Goal: Find specific page/section

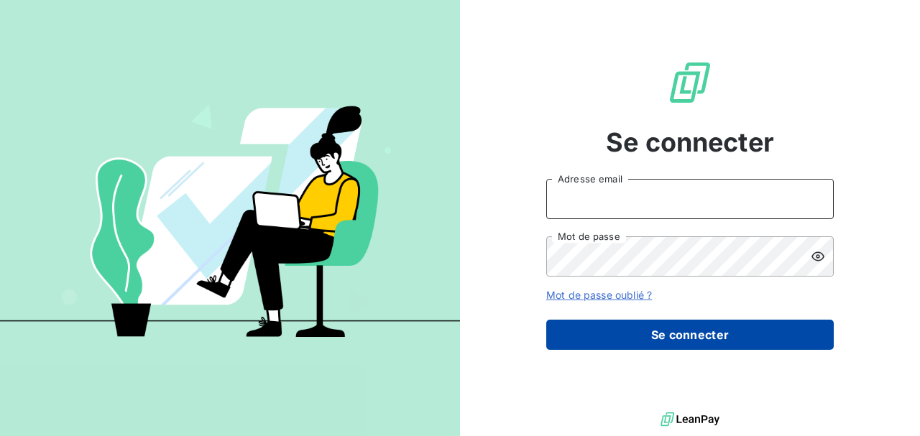
type input "[EMAIL_ADDRESS][DOMAIN_NAME]"
click at [646, 331] on button "Se connecter" at bounding box center [690, 335] width 288 height 30
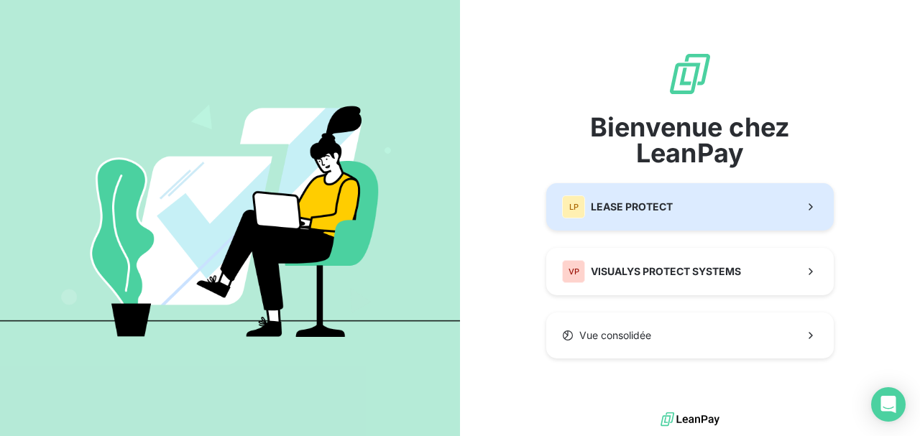
click at [677, 229] on button "LP LEASE PROTECT" at bounding box center [690, 206] width 288 height 47
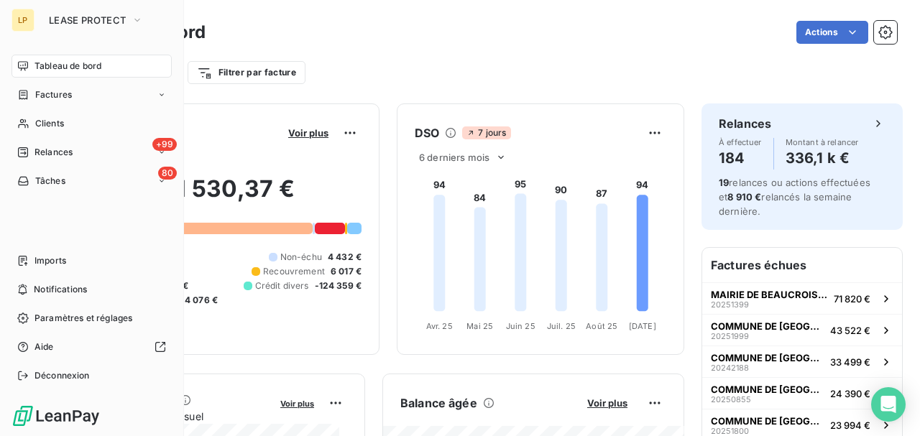
click at [47, 135] on nav "Tableau de bord Factures Clients +99 Relances 80 Tâches" at bounding box center [92, 124] width 160 height 138
click at [47, 119] on span "Clients" at bounding box center [49, 123] width 29 height 13
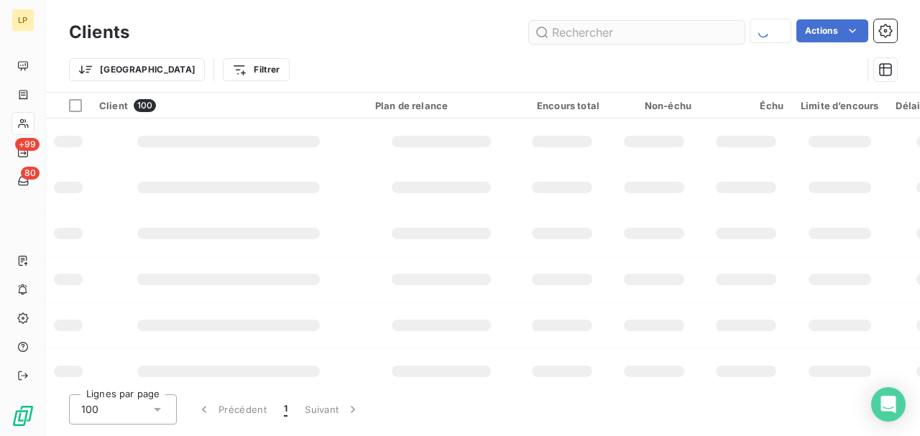
click at [567, 28] on input "text" at bounding box center [637, 32] width 216 height 23
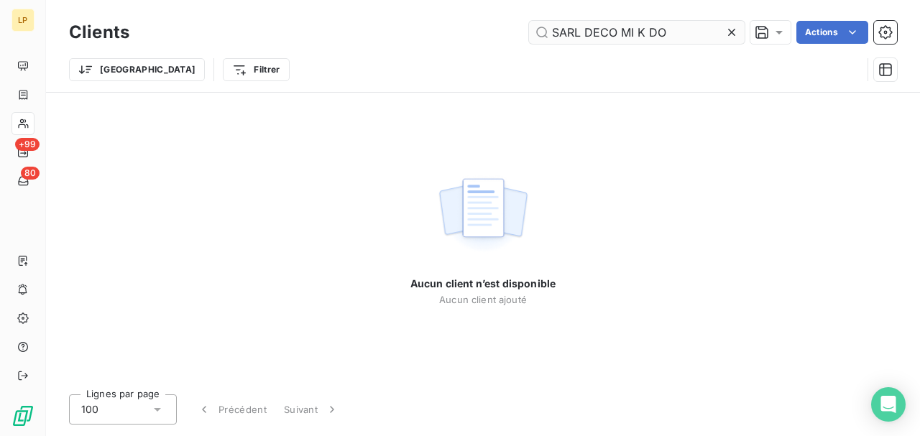
click at [569, 32] on input "SARL DECO MI K DO" at bounding box center [637, 32] width 216 height 23
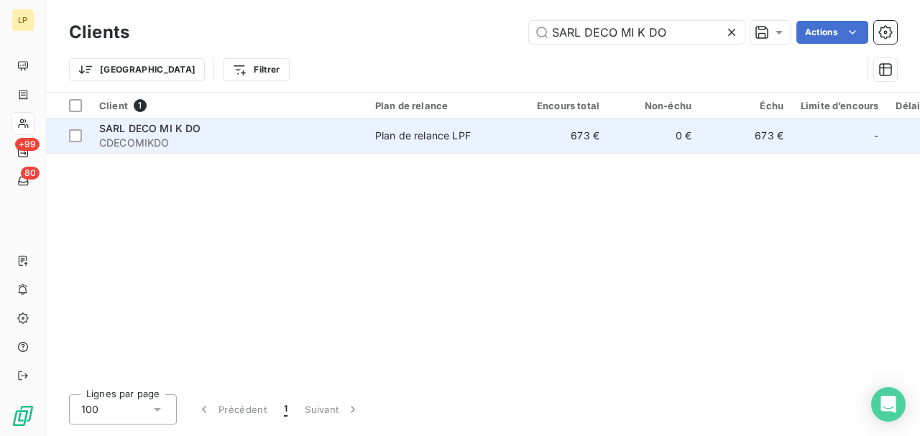
type input "SARL DECO MI K DO"
click at [511, 150] on td "Plan de relance LPF" at bounding box center [442, 136] width 150 height 35
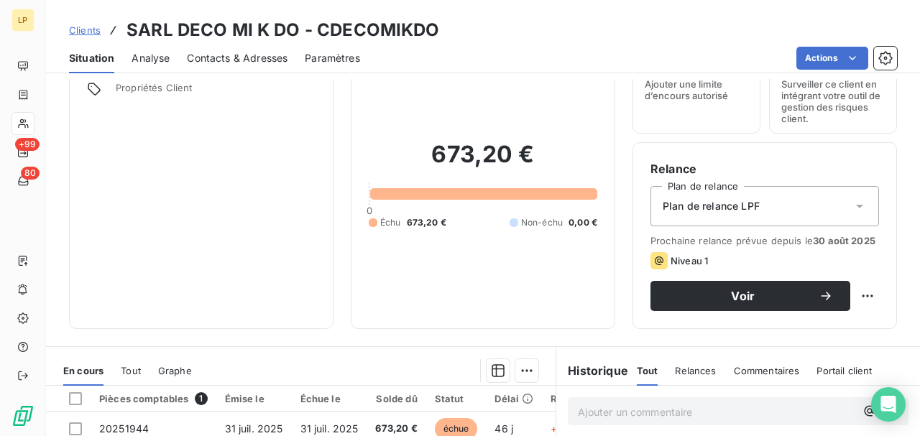
scroll to position [191, 0]
